Goal: Transaction & Acquisition: Purchase product/service

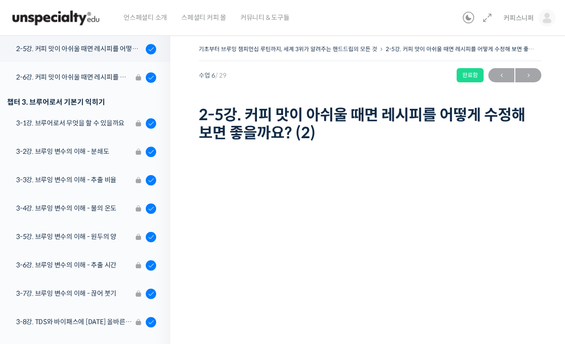
click at [104, 79] on li "2-6강. 커피 맛이 아쉬울 때면 레시피를 어떻게 수정해 보면 좋을까요? (3)" at bounding box center [82, 79] width 175 height 28
click at [111, 73] on li "2-6강. 커피 맛이 아쉬울 때면 레시피를 어떻게 수정해 보면 좋을까요? (3)" at bounding box center [82, 79] width 175 height 28
click at [115, 73] on li "2-6강. 커피 맛이 아쉬울 때면 레시피를 어떻게 수정해 보면 좋을까요? (3)" at bounding box center [82, 79] width 175 height 28
click at [529, 73] on span "→" at bounding box center [528, 75] width 26 height 13
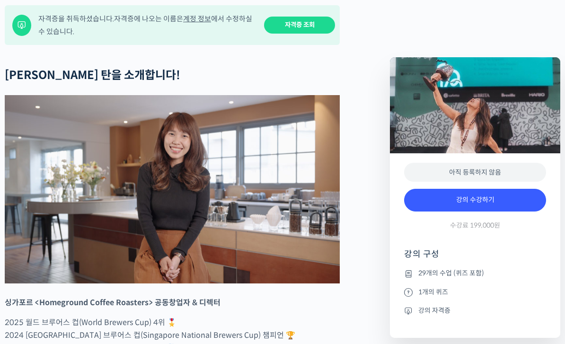
scroll to position [409, 0]
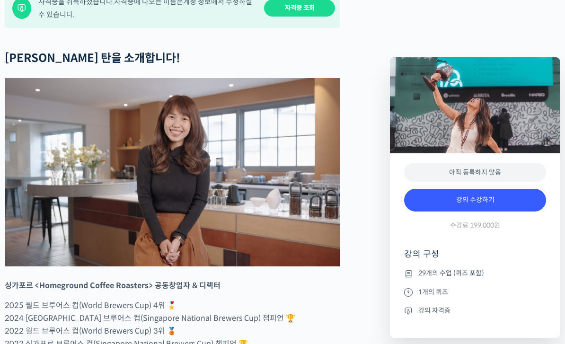
click at [476, 200] on link "강의 수강하기" at bounding box center [475, 200] width 142 height 23
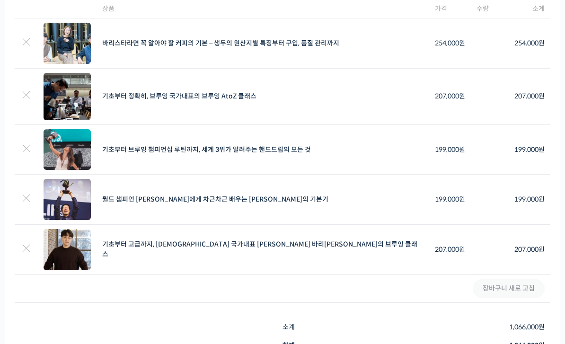
scroll to position [102, 0]
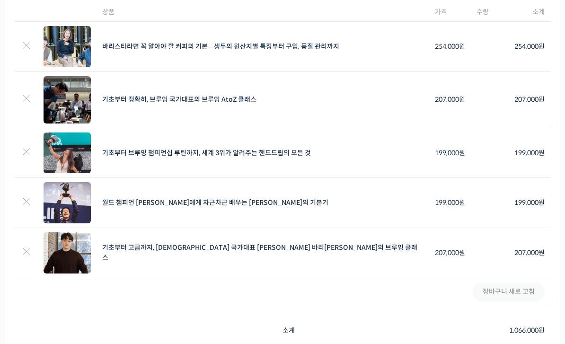
click at [382, 156] on td "기초부터 브루잉 챔피언십 루틴까지, 세계 3위가 알려주는 핸드드립의 모든 것" at bounding box center [263, 153] width 333 height 50
click at [289, 149] on link "기초부터 브루잉 챔피언십 루틴까지, 세계 3위가 알려주는 핸드드립의 모든 것" at bounding box center [206, 153] width 209 height 9
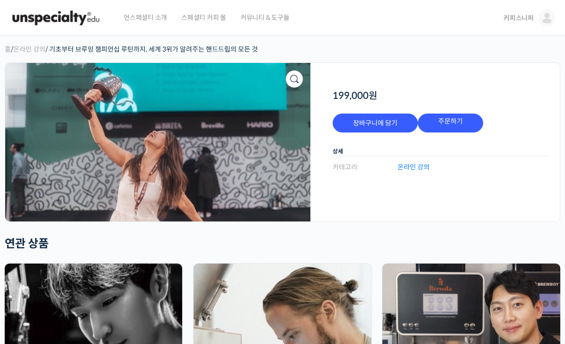
click at [71, 24] on img at bounding box center [55, 18] width 93 height 28
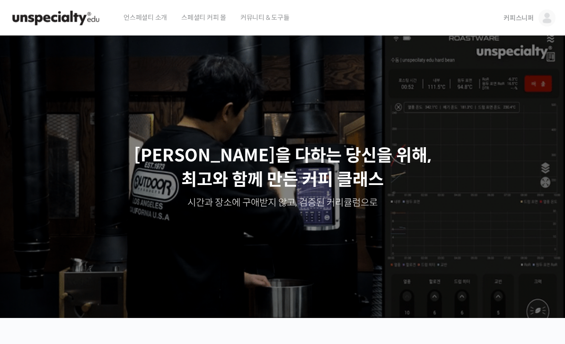
click at [538, 22] on link "커피스니퍼" at bounding box center [530, 18] width 52 height 36
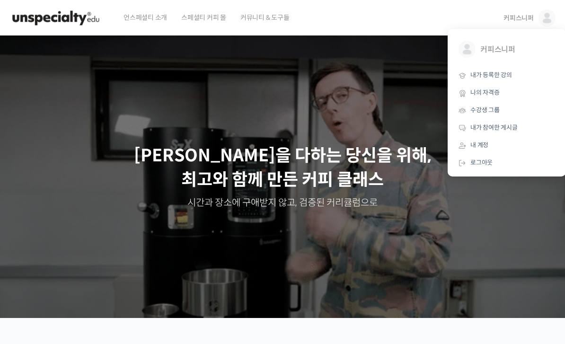
click at [503, 76] on span "내가 등록한 강의" at bounding box center [491, 75] width 42 height 8
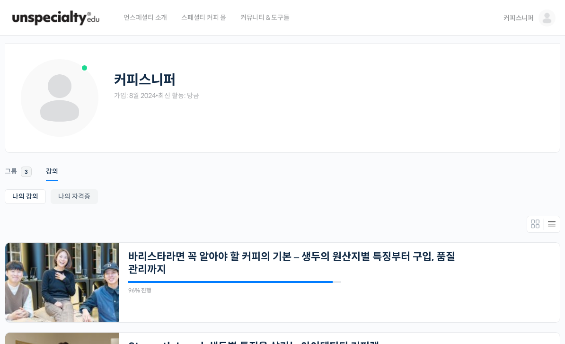
click at [89, 18] on img at bounding box center [55, 18] width 93 height 28
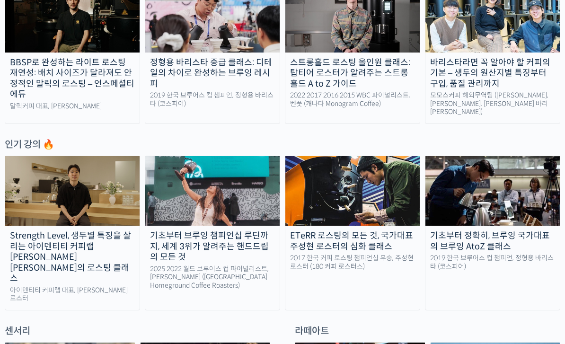
click at [243, 248] on div "기초부터 브루잉 챔피언십 루틴까지, 세계 3위가 알려주는 핸드드립의 모든 것" at bounding box center [212, 247] width 134 height 32
click at [242, 265] on div "2025 2022 월드 브루어스 컵 파이널리스트, 엘리샤 탄 (싱가포르 Homeground Coffee Roasters)" at bounding box center [212, 277] width 134 height 25
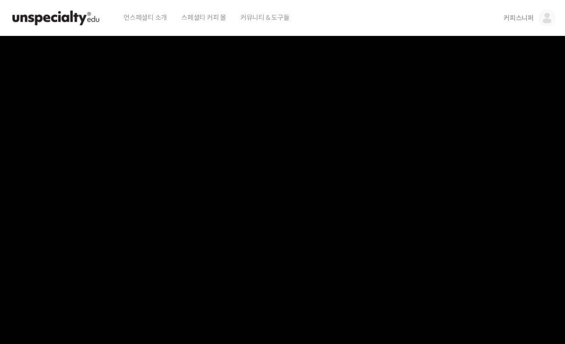
click at [382, 216] on video at bounding box center [282, 199] width 559 height 327
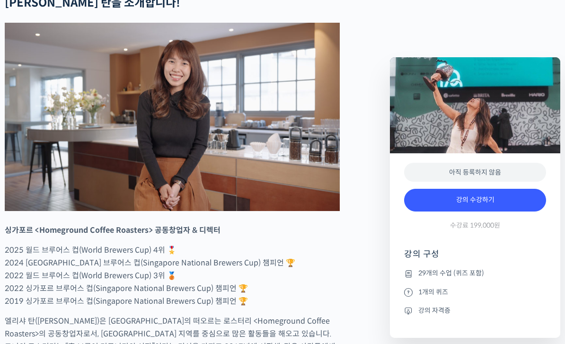
scroll to position [445, 0]
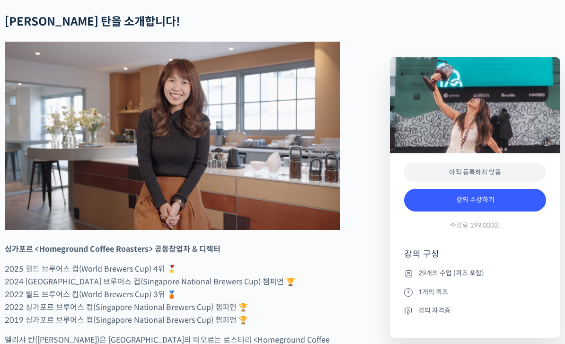
click at [436, 199] on link "강의 수강하기" at bounding box center [475, 200] width 142 height 23
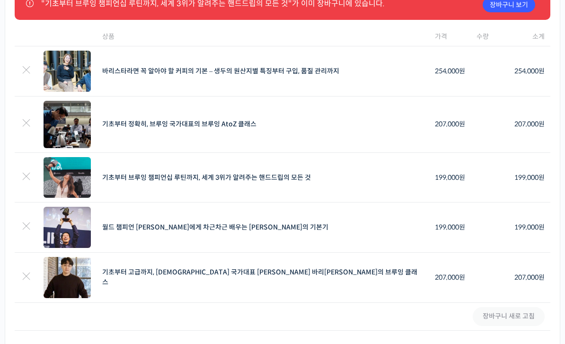
scroll to position [75, 0]
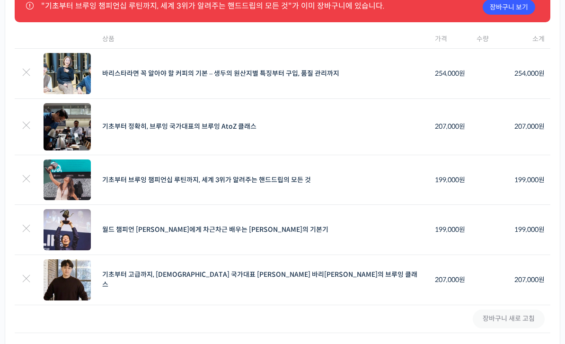
click at [429, 187] on td "199,000 원" at bounding box center [450, 181] width 42 height 50
click at [311, 176] on link "기초부터 브루잉 챔피언십 루틴까지, 세계 3위가 알려주는 핸드드립의 모든 것" at bounding box center [206, 180] width 209 height 9
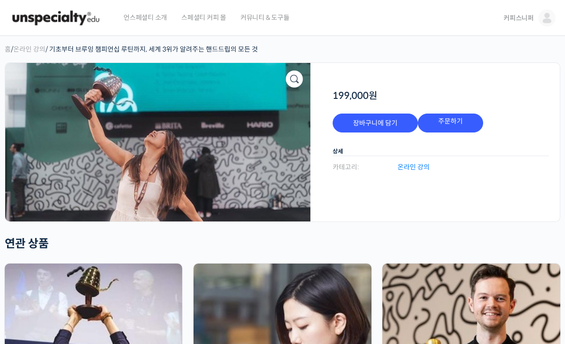
click at [300, 68] on img at bounding box center [157, 142] width 305 height 159
